Goal: Transaction & Acquisition: Obtain resource

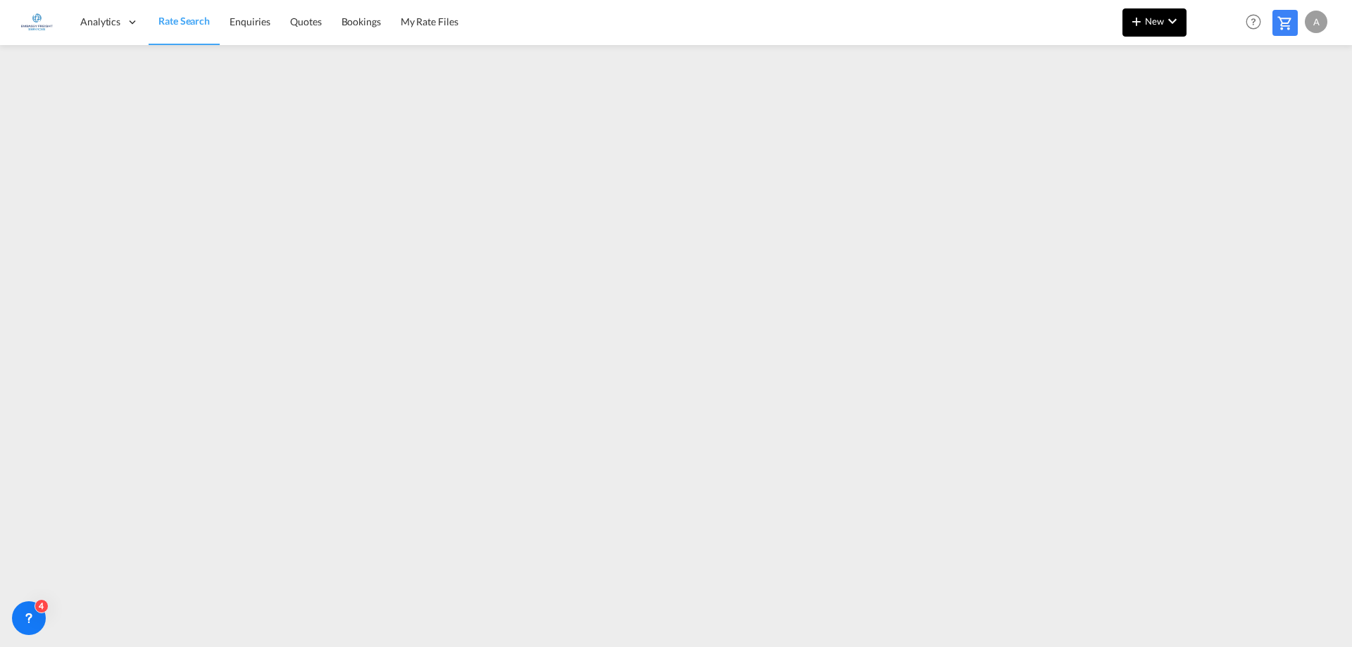
click at [1153, 24] on span "New" at bounding box center [1154, 20] width 53 height 11
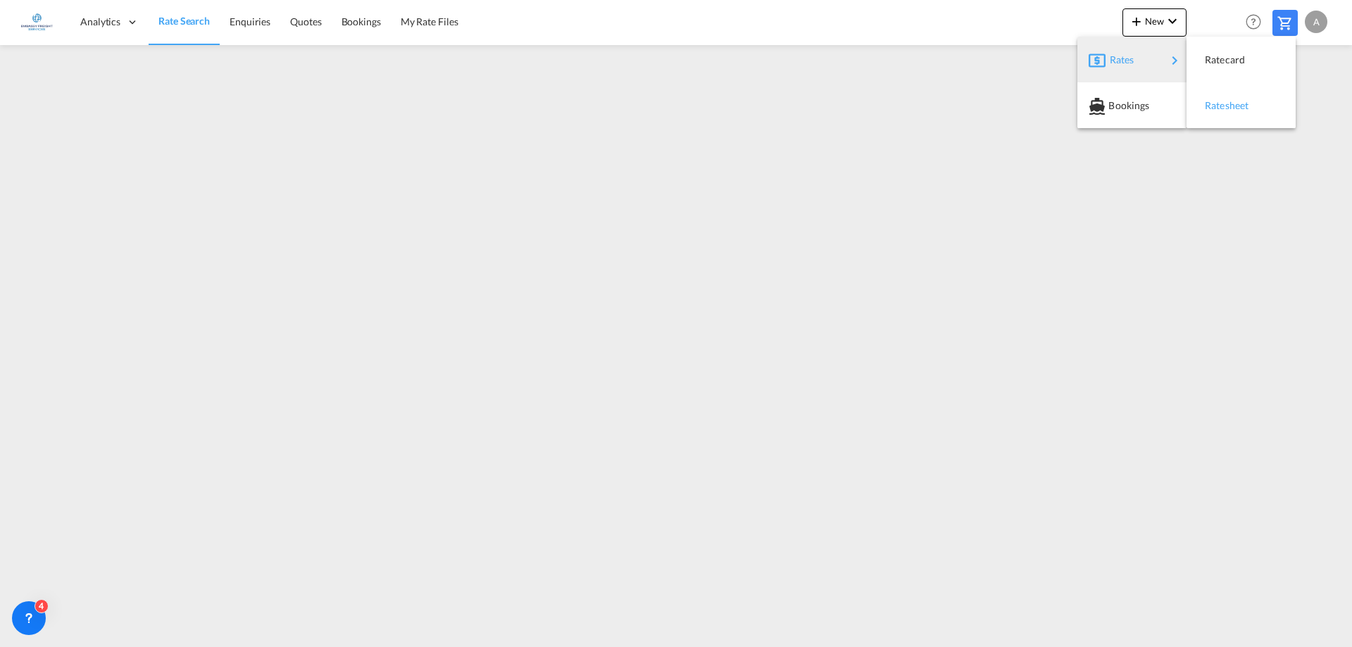
click at [1220, 108] on span "Ratesheet" at bounding box center [1212, 106] width 15 height 28
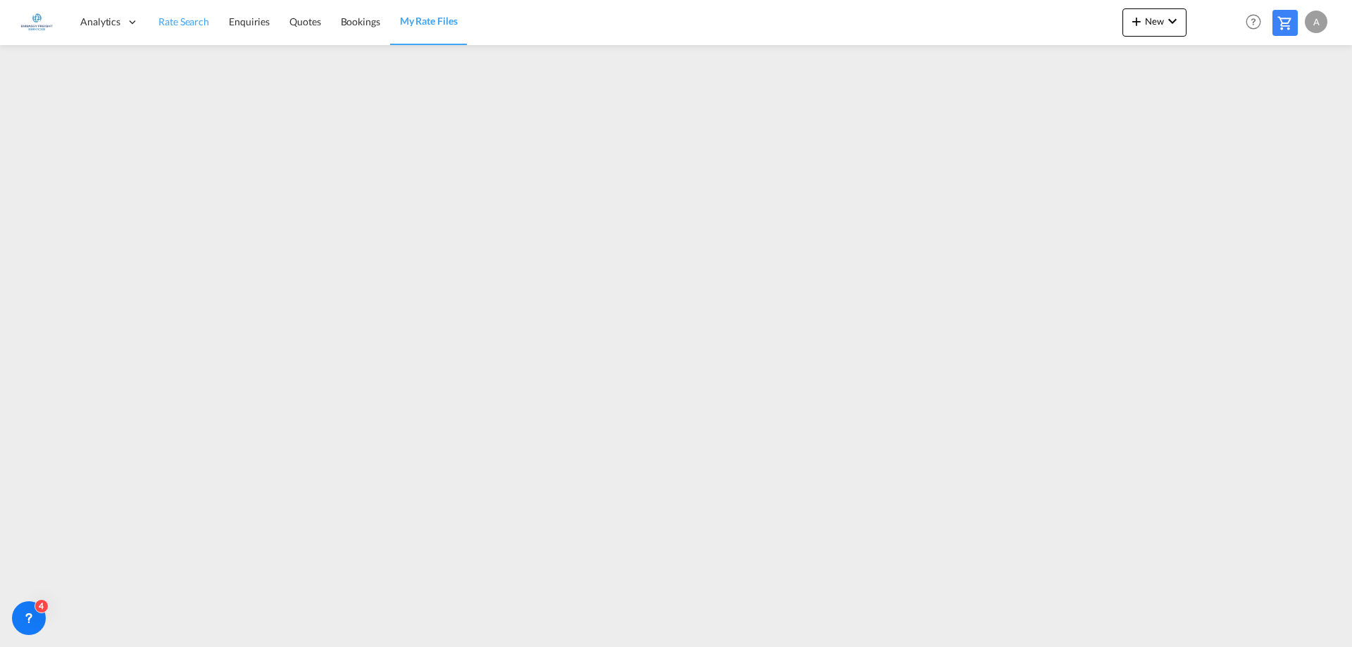
click at [175, 27] on span "Rate Search" at bounding box center [183, 21] width 51 height 12
